Goal: Task Accomplishment & Management: Manage account settings

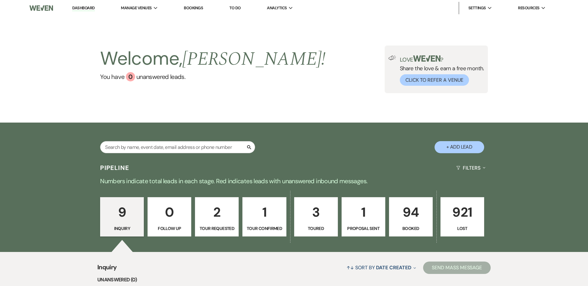
click at [409, 225] on p "Booked" at bounding box center [411, 228] width 36 height 7
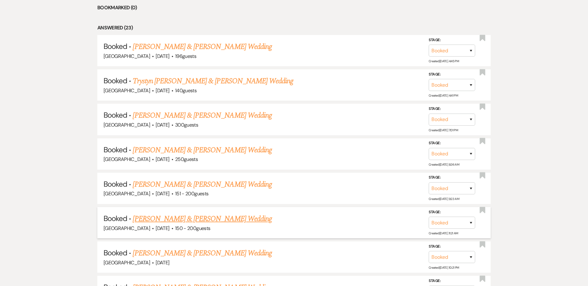
scroll to position [293, 0]
click at [227, 46] on link "[PERSON_NAME] & [PERSON_NAME] Wedding" at bounding box center [202, 46] width 139 height 11
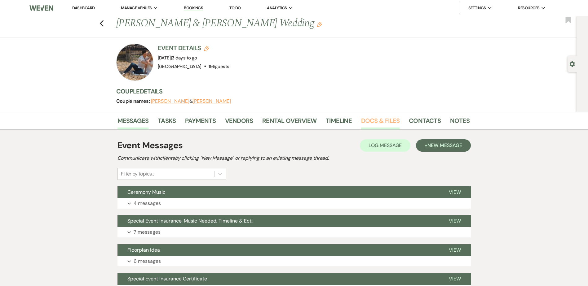
click at [381, 123] on link "Docs & Files" at bounding box center [380, 123] width 38 height 14
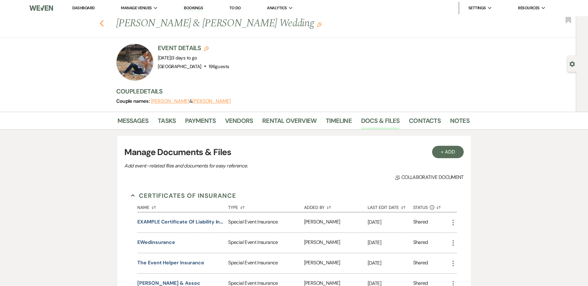
click at [103, 22] on icon "Previous" at bounding box center [101, 23] width 5 height 7
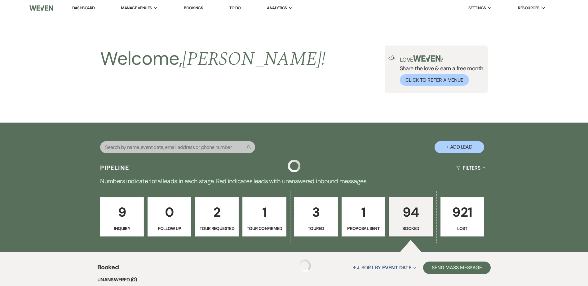
scroll to position [293, 0]
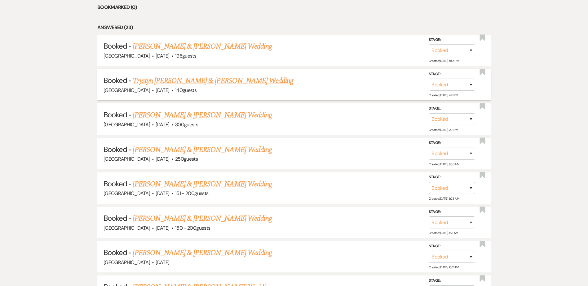
click at [177, 79] on link "Trystyn [PERSON_NAME] & [PERSON_NAME] Wedding" at bounding box center [213, 80] width 161 height 11
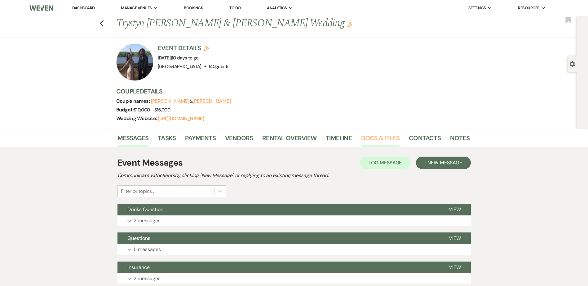
click at [376, 139] on link "Docs & Files" at bounding box center [380, 140] width 38 height 14
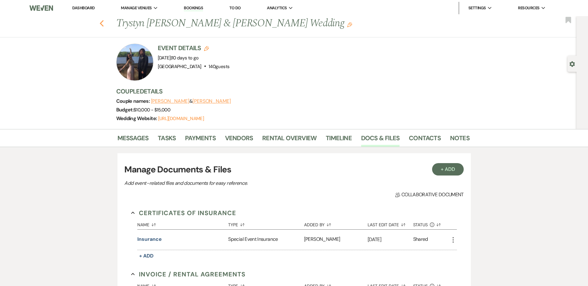
click at [103, 22] on icon "Previous" at bounding box center [101, 23] width 5 height 7
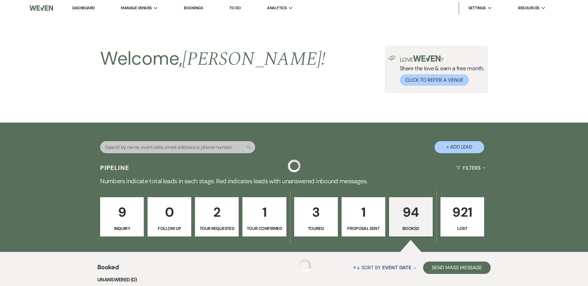
scroll to position [293, 0]
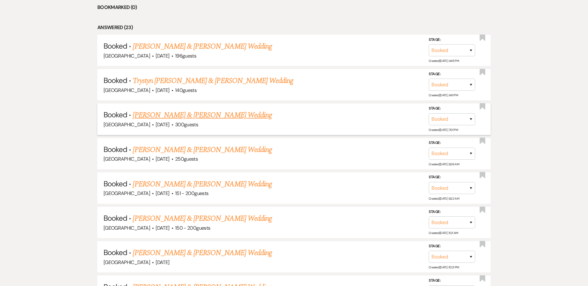
click at [234, 117] on link "[PERSON_NAME] & [PERSON_NAME] Wedding" at bounding box center [202, 115] width 139 height 11
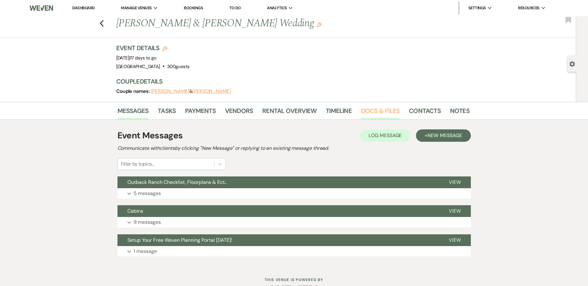
click at [373, 111] on link "Docs & Files" at bounding box center [380, 113] width 38 height 14
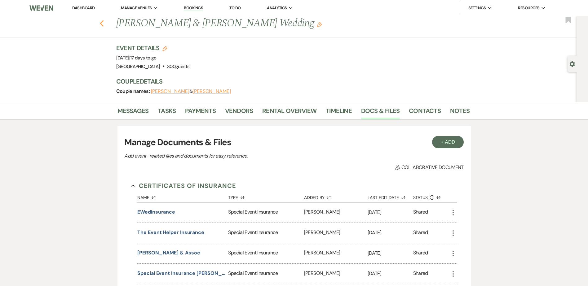
click at [104, 21] on icon "Previous" at bounding box center [101, 23] width 5 height 7
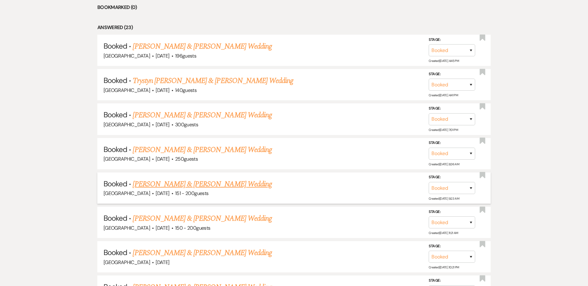
click at [226, 185] on link "[PERSON_NAME] & [PERSON_NAME] Wedding" at bounding box center [202, 184] width 139 height 11
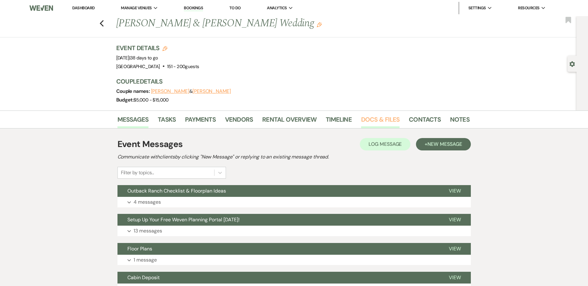
click at [383, 117] on link "Docs & Files" at bounding box center [380, 122] width 38 height 14
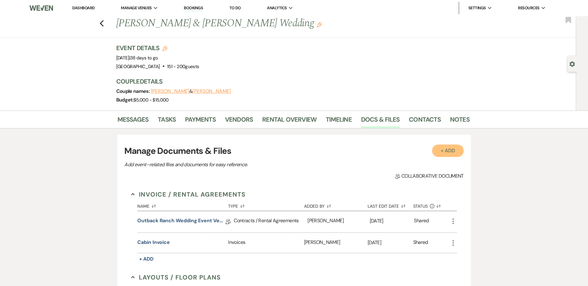
click at [450, 154] on button "+ Add" at bounding box center [448, 151] width 32 height 12
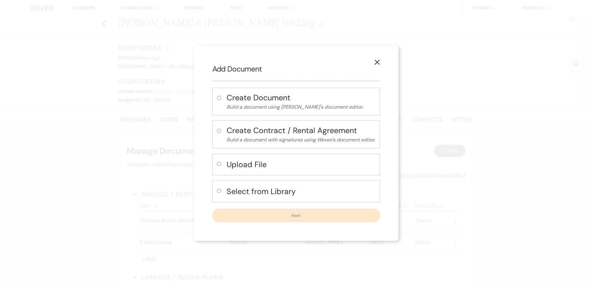
click at [288, 169] on h4 "Upload File" at bounding box center [301, 164] width 149 height 11
radio input "true"
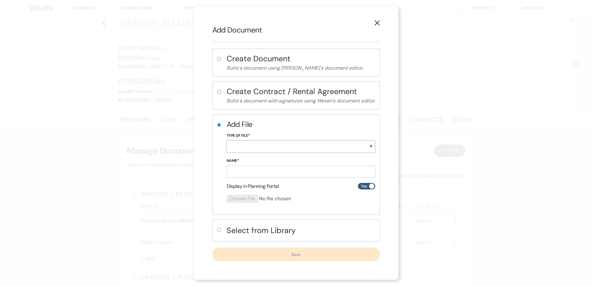
click at [281, 145] on select "Special Event Insurance Vendor Certificate of Insurance Contracts / Rental Agre…" at bounding box center [301, 147] width 149 height 12
select select "19"
click at [227, 141] on select "Special Event Insurance Vendor Certificate of Insurance Contracts / Rental Agre…" at bounding box center [301, 147] width 149 height 12
click at [259, 173] on input "Name*" at bounding box center [301, 172] width 149 height 12
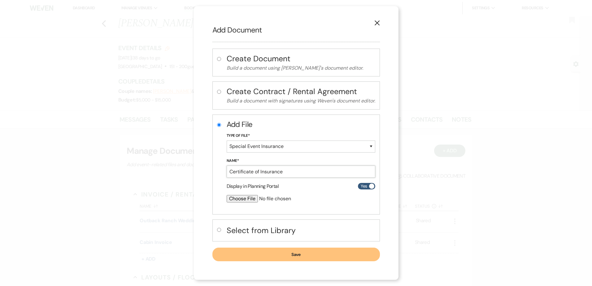
type input "Certificate of Insurance"
click at [239, 199] on input "file" at bounding box center [285, 198] width 116 height 7
type input "C:\fakepath\COI For [PERSON_NAME].pdf"
click at [313, 260] on button "Save" at bounding box center [297, 255] width 168 height 14
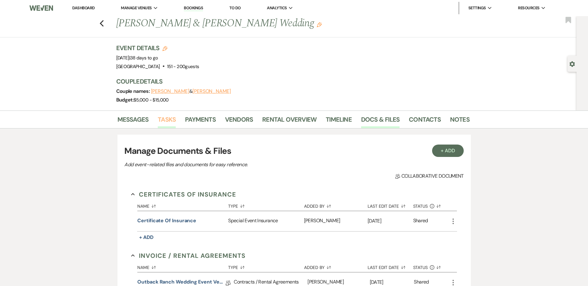
click at [169, 122] on link "Tasks" at bounding box center [167, 122] width 18 height 14
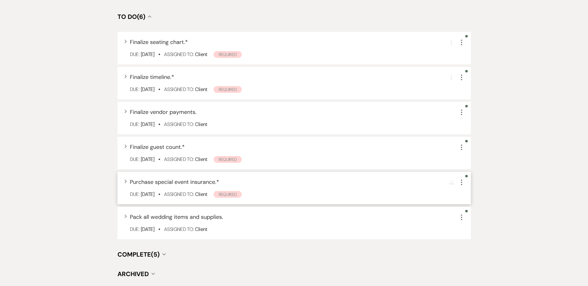
click at [461, 184] on icon "More" at bounding box center [461, 182] width 7 height 7
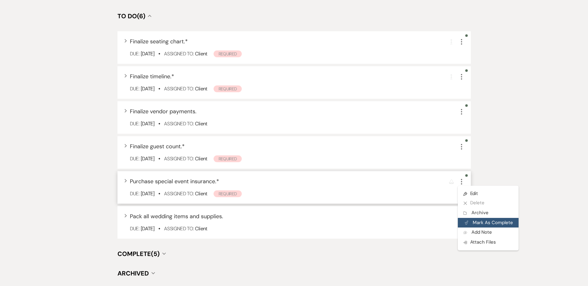
scroll to position [586, 0]
click at [480, 222] on button "Plan Portal Link Mark As Complete" at bounding box center [488, 223] width 61 height 10
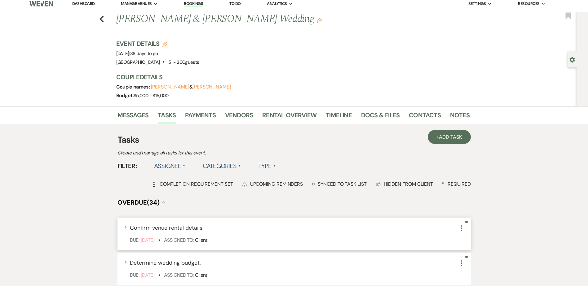
scroll to position [0, 0]
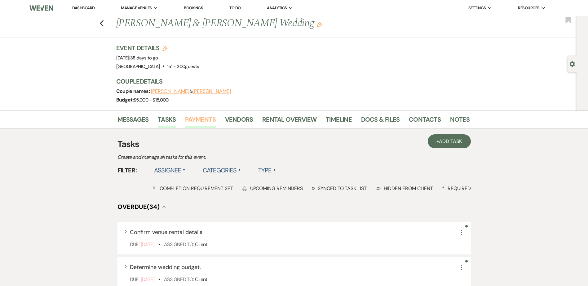
click at [203, 121] on link "Payments" at bounding box center [200, 122] width 31 height 14
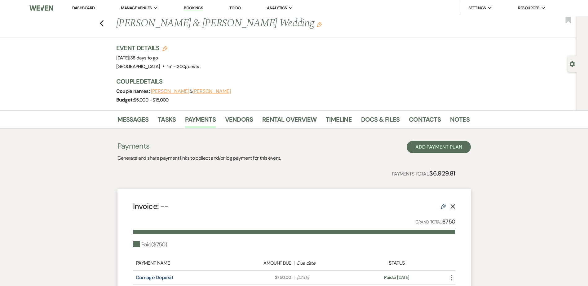
click at [80, 8] on link "Dashboard" at bounding box center [83, 7] width 22 height 5
